Goal: Task Accomplishment & Management: Manage account settings

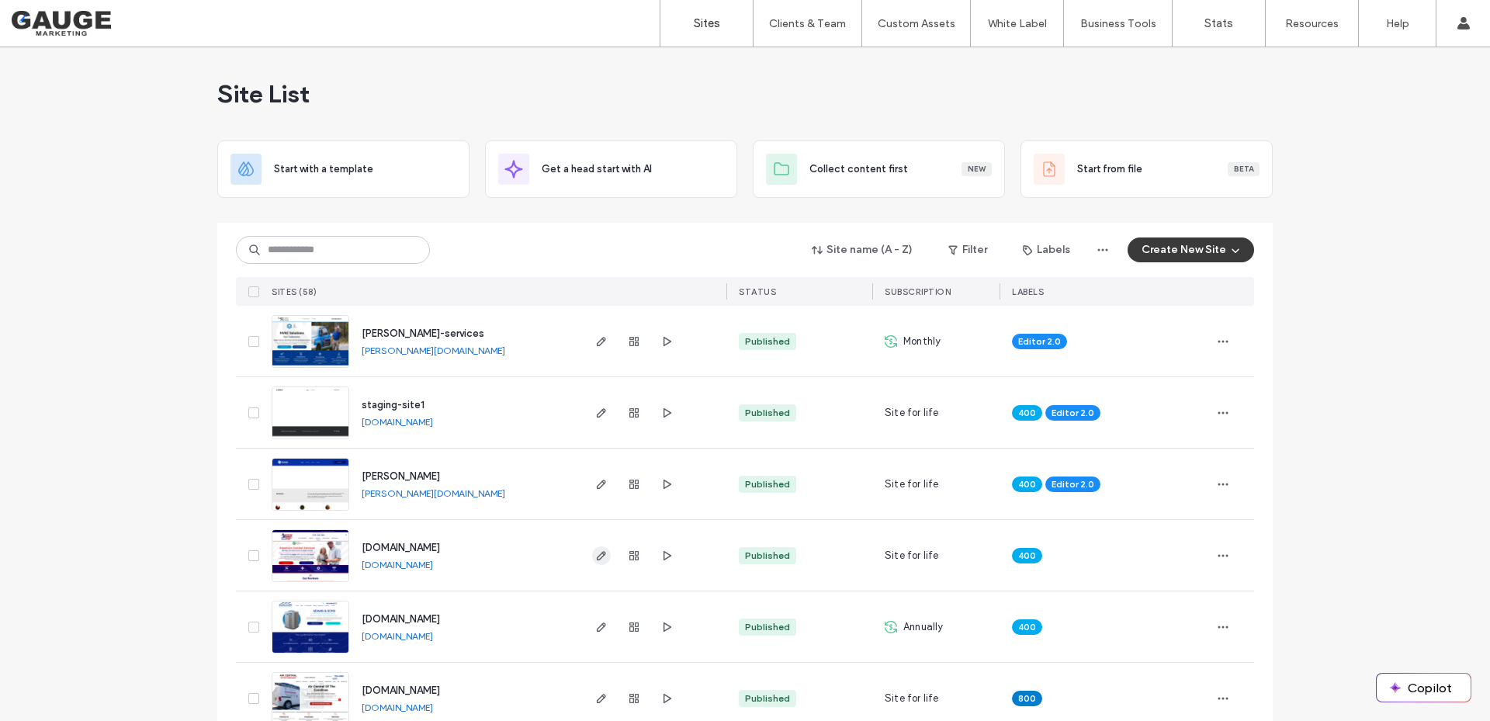
click at [594, 563] on span "button" at bounding box center [601, 555] width 19 height 19
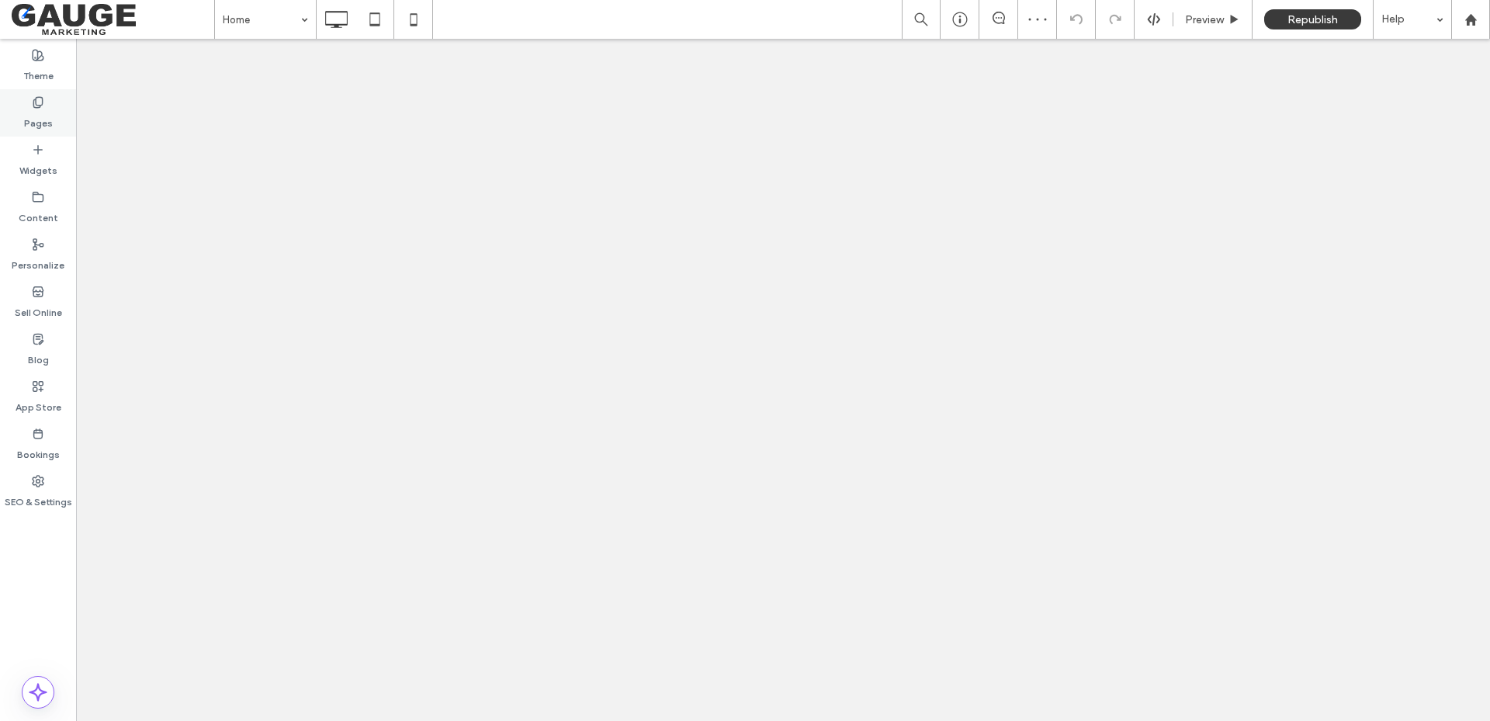
click at [35, 106] on icon at bounding box center [38, 102] width 12 height 12
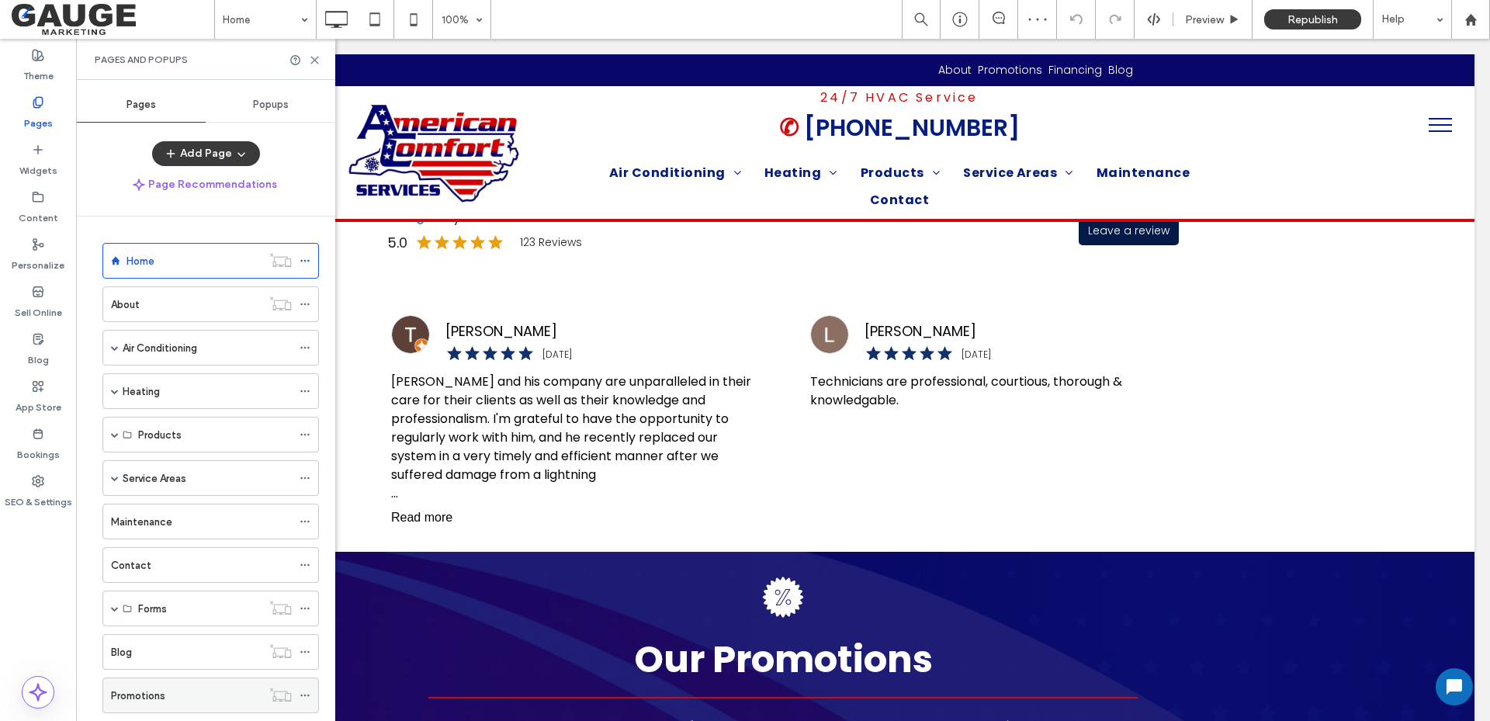
scroll to position [126, 0]
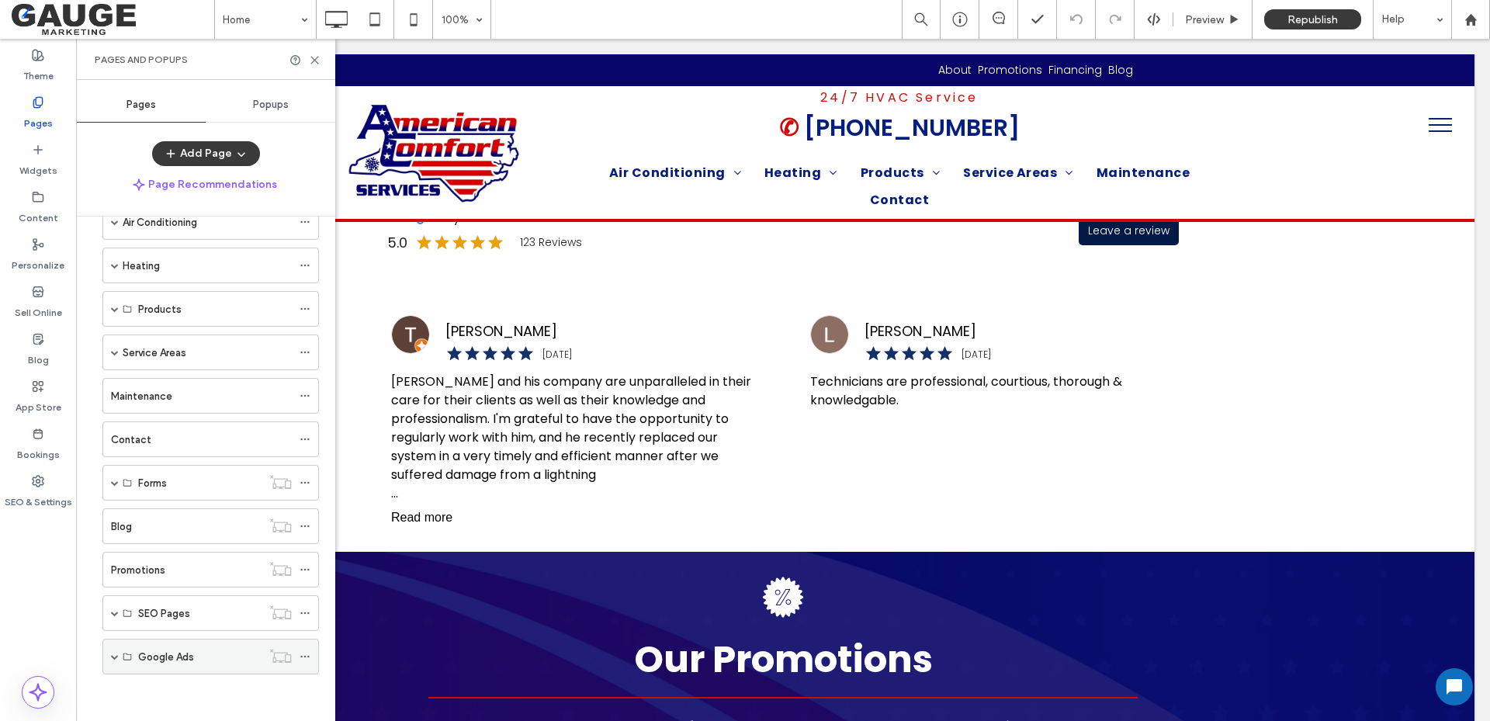
click at [116, 657] on span at bounding box center [115, 657] width 8 height 8
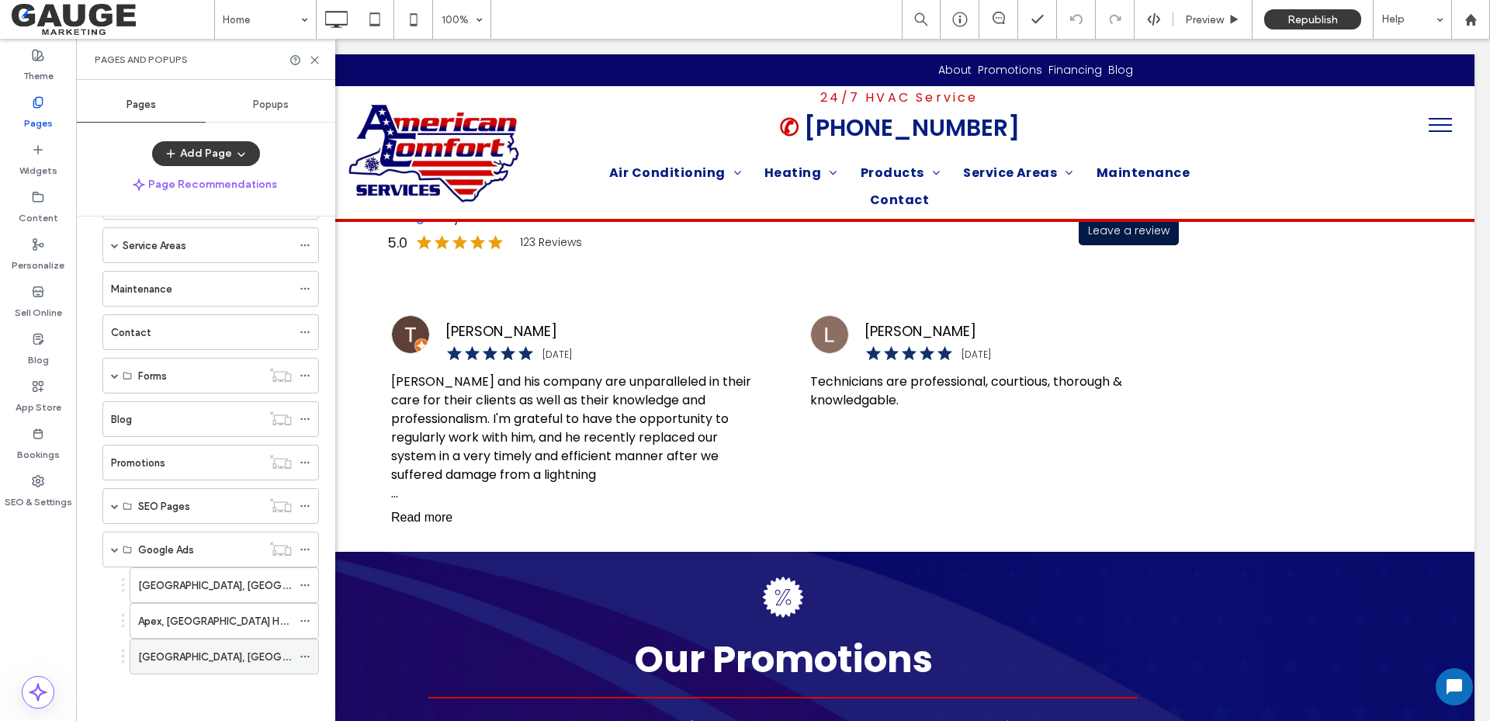
click at [201, 658] on label "Raleigh, NC HVAC Promotions" at bounding box center [287, 656] width 299 height 27
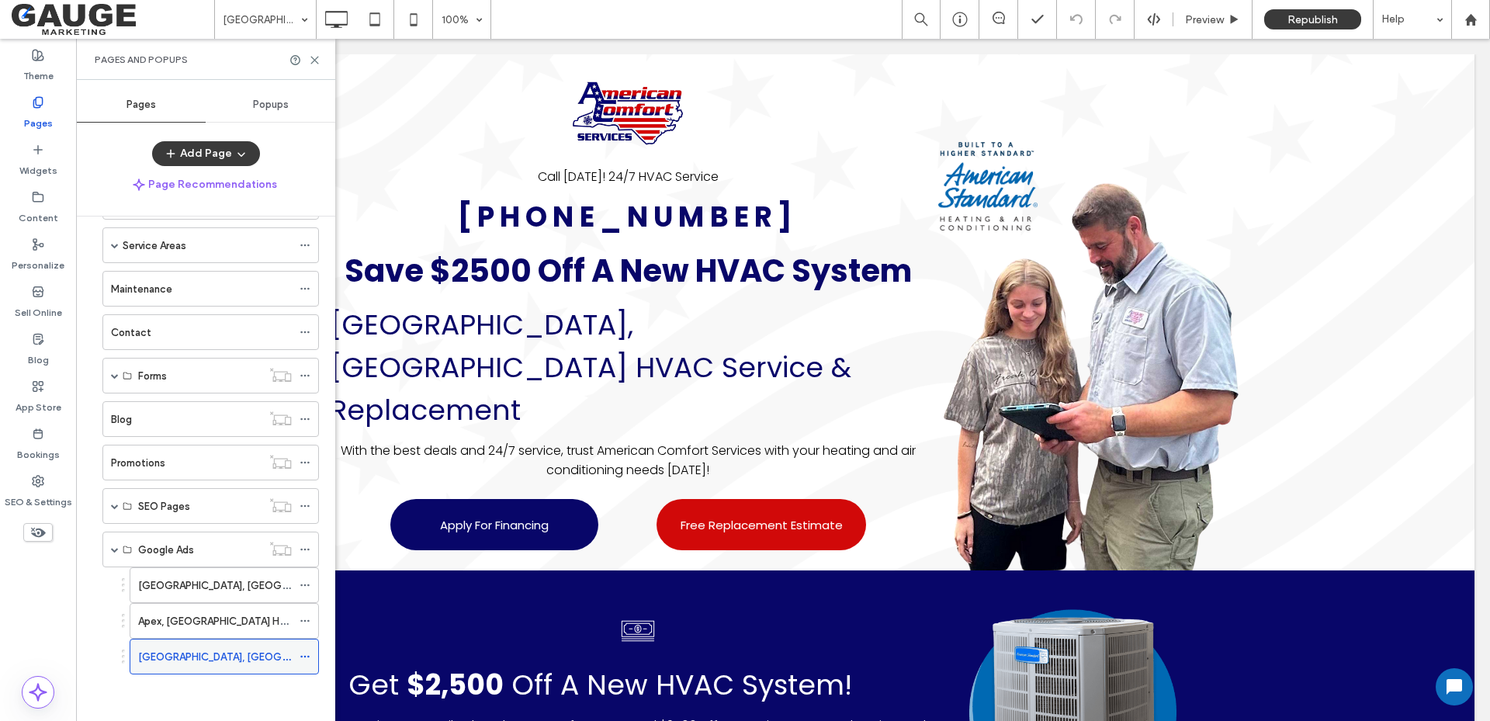
click at [304, 655] on icon at bounding box center [305, 656] width 11 height 11
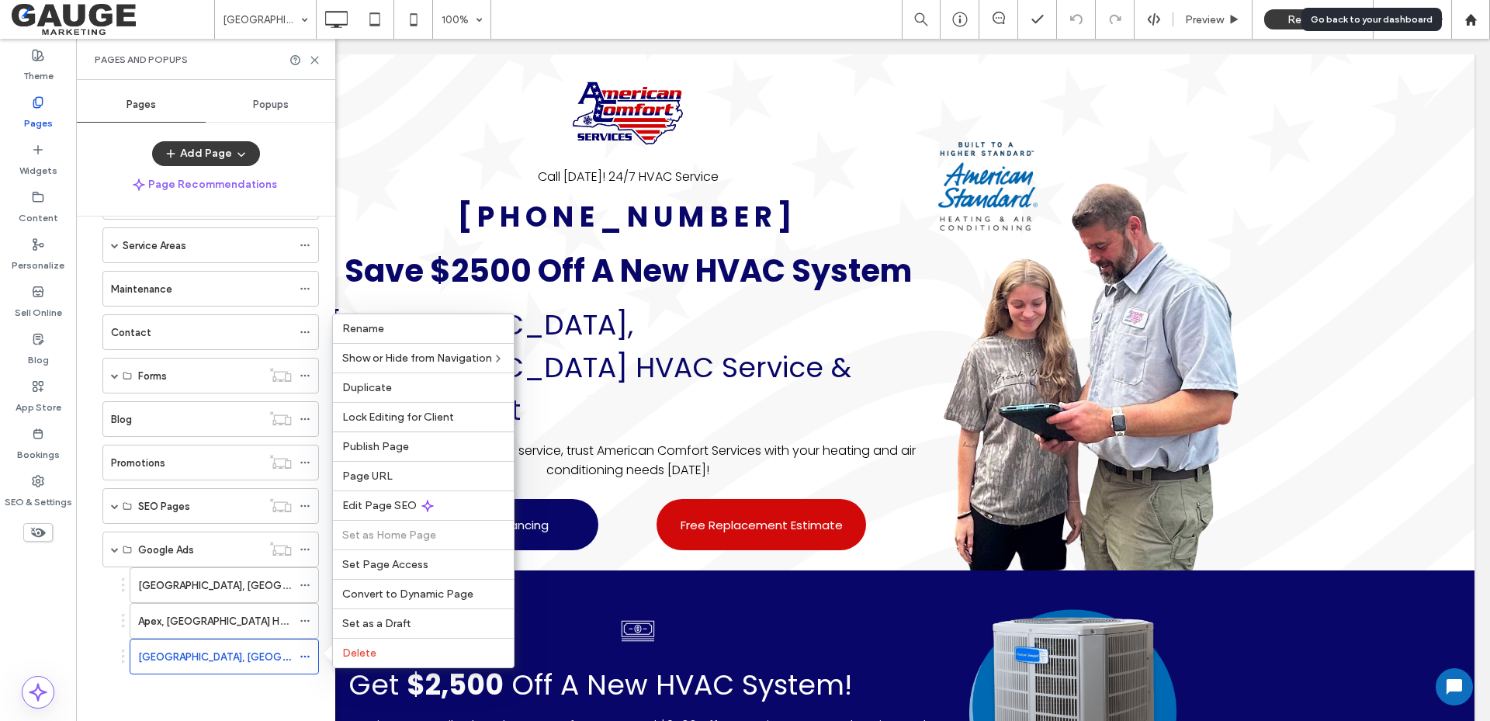
click at [1463, 19] on div at bounding box center [1470, 19] width 37 height 13
